Goal: Find specific fact: Find specific fact

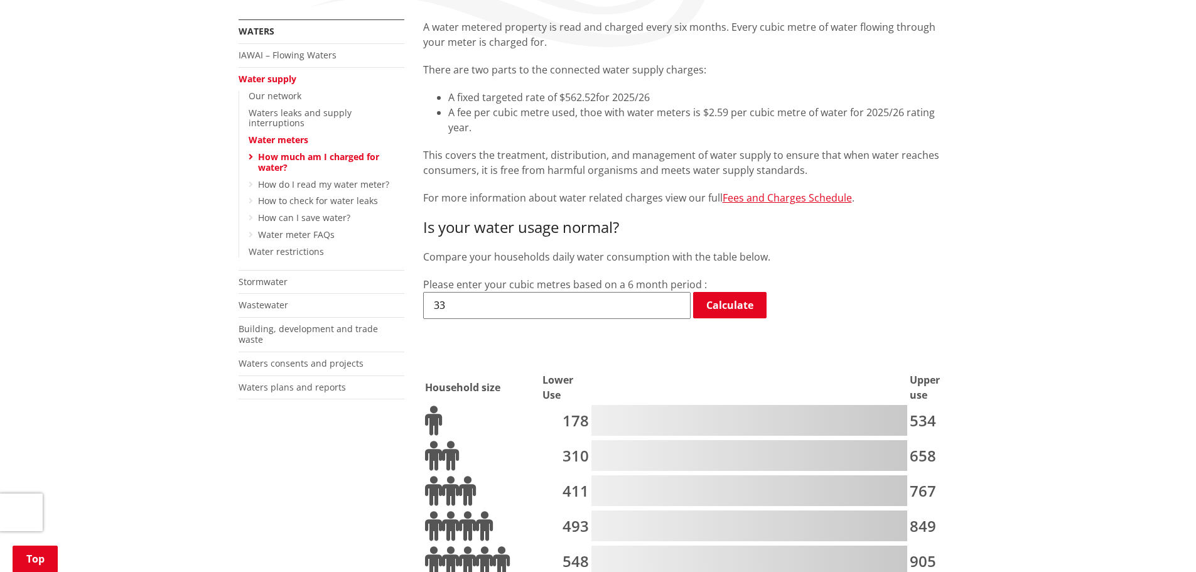
scroll to position [63, 0]
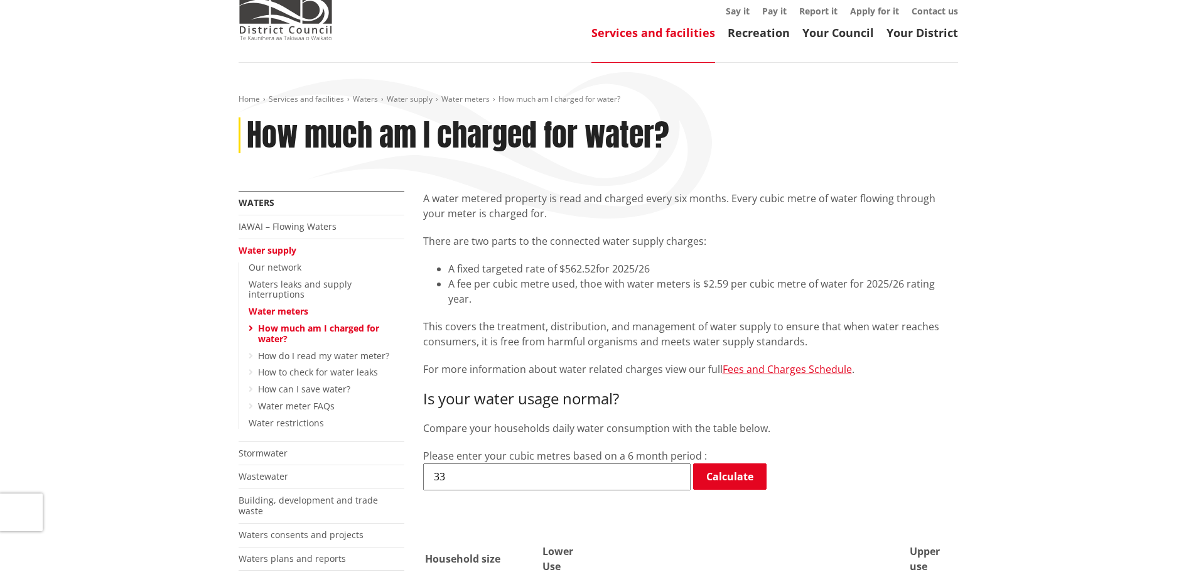
click at [796, 362] on link "Fees and Charges Schedule" at bounding box center [787, 369] width 129 height 14
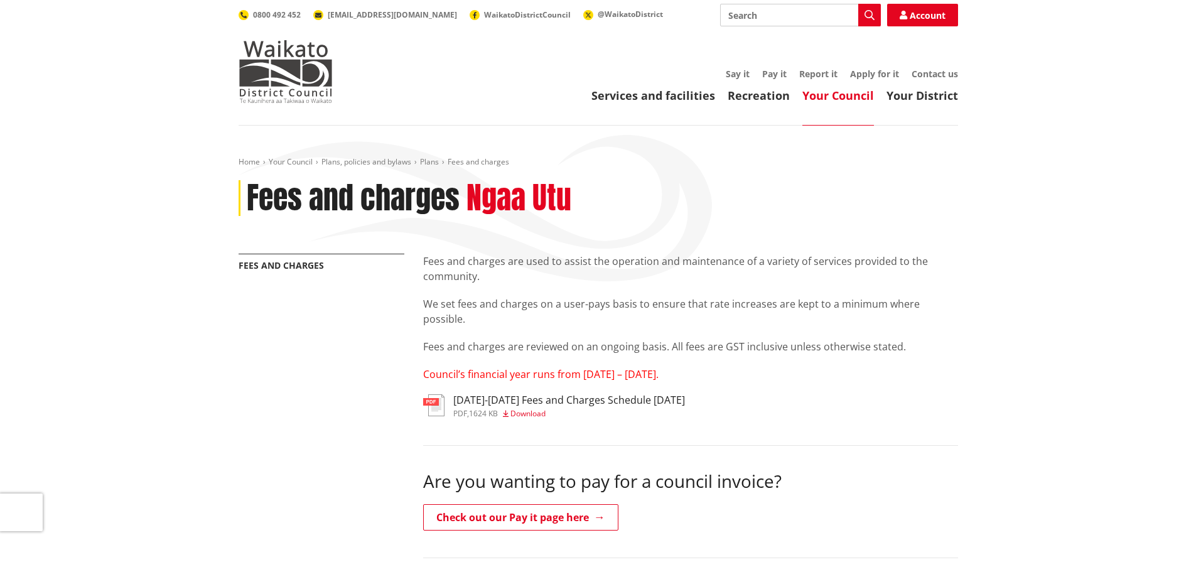
click at [434, 398] on img at bounding box center [433, 405] width 21 height 22
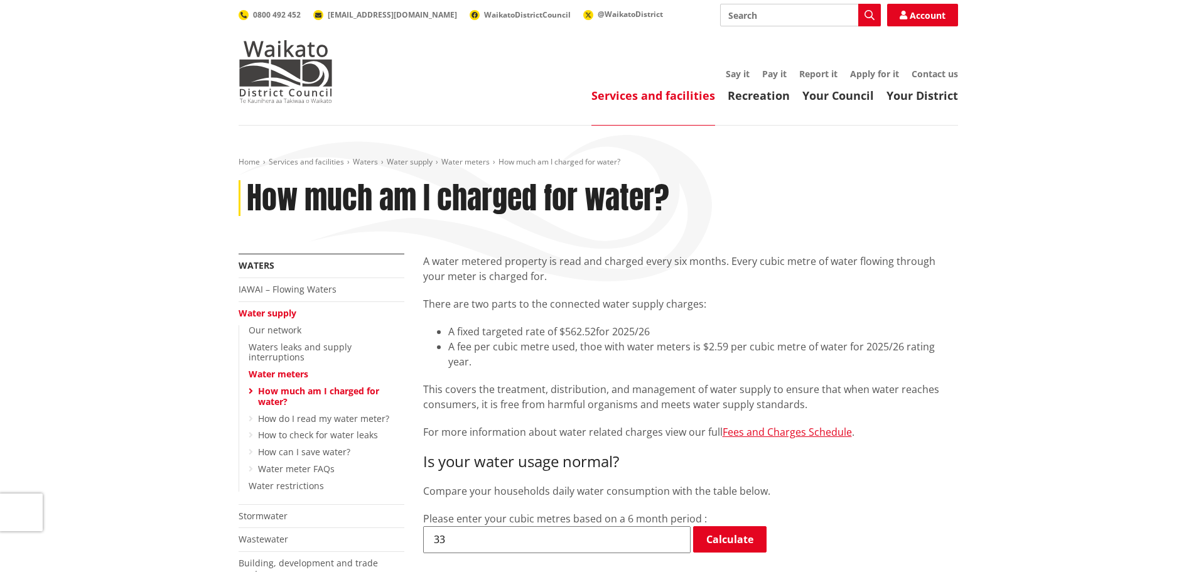
click at [739, 21] on input "Search" at bounding box center [800, 15] width 161 height 23
type input "late payment fee"
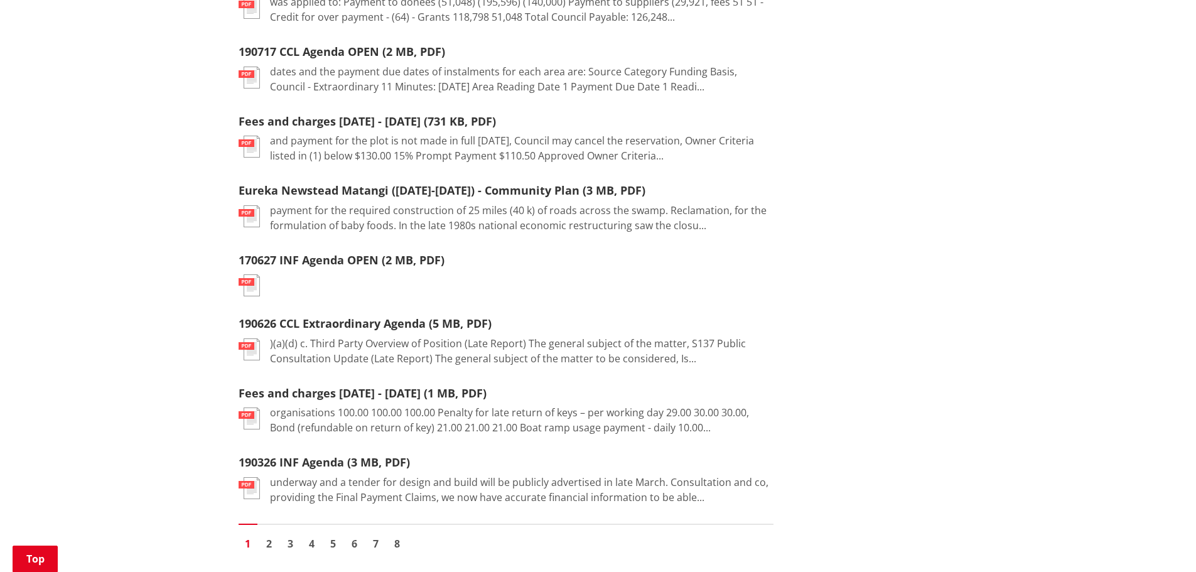
scroll to position [1444, 0]
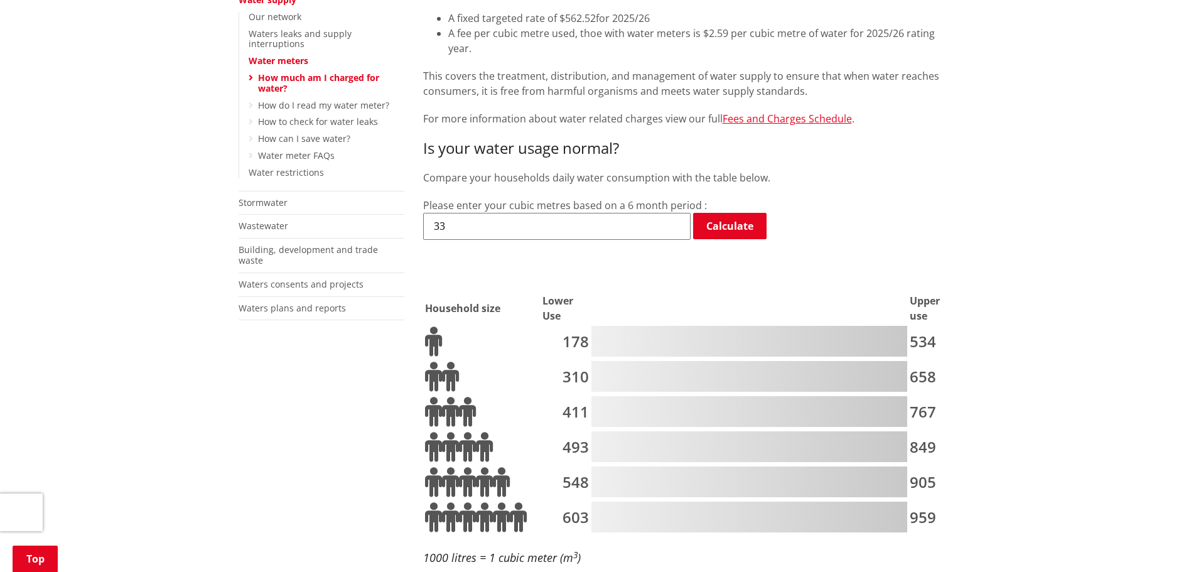
scroll to position [314, 0]
